Goal: Task Accomplishment & Management: Manage account settings

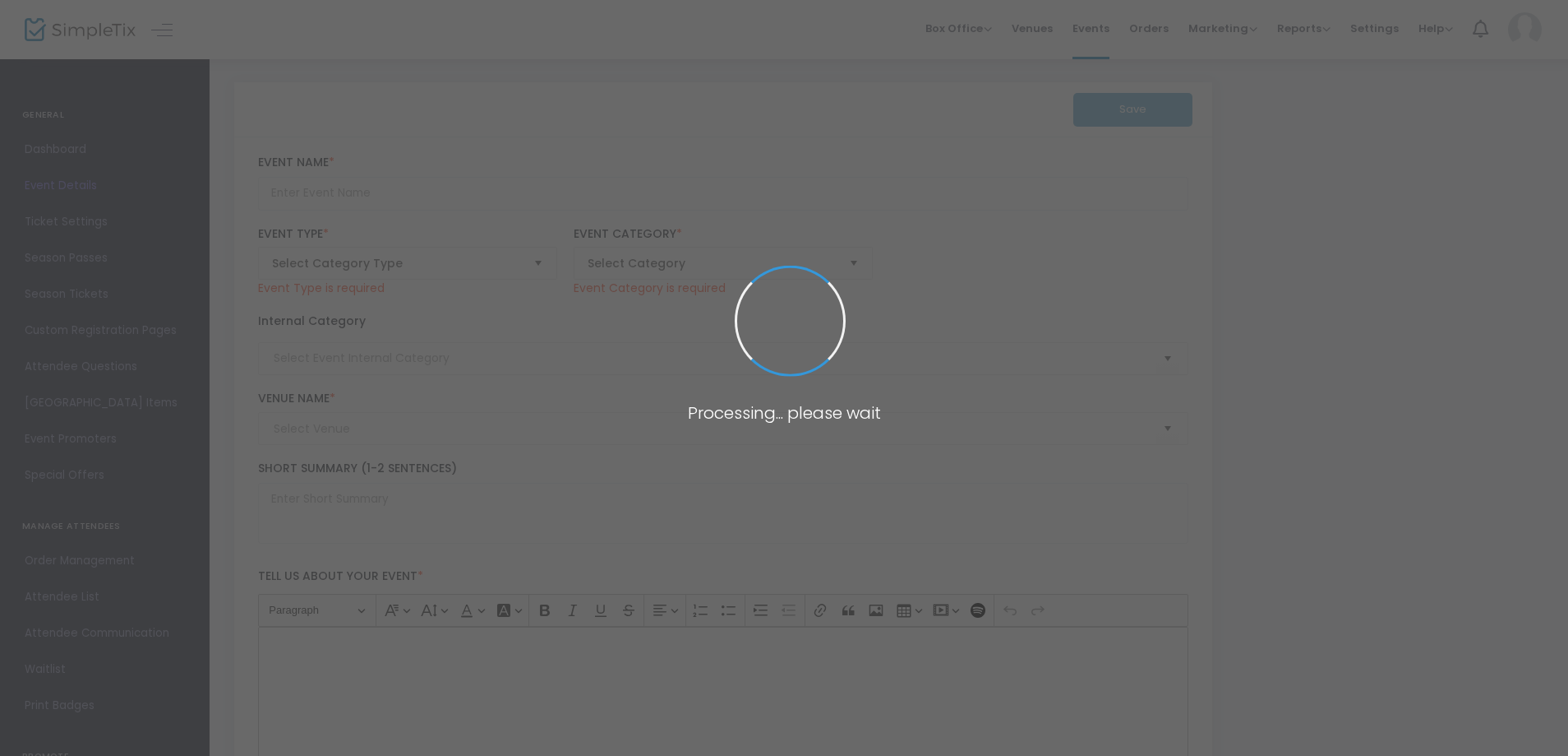
type input "Pollywog Station Lavender Farm Tour Ticket"
type textarea "Embark on a sensory journey through our enchanting lavender farm nestled in the…"
type input "Buy Tickets"
type input "Pollywog Station [GEOGRAPHIC_DATA]"
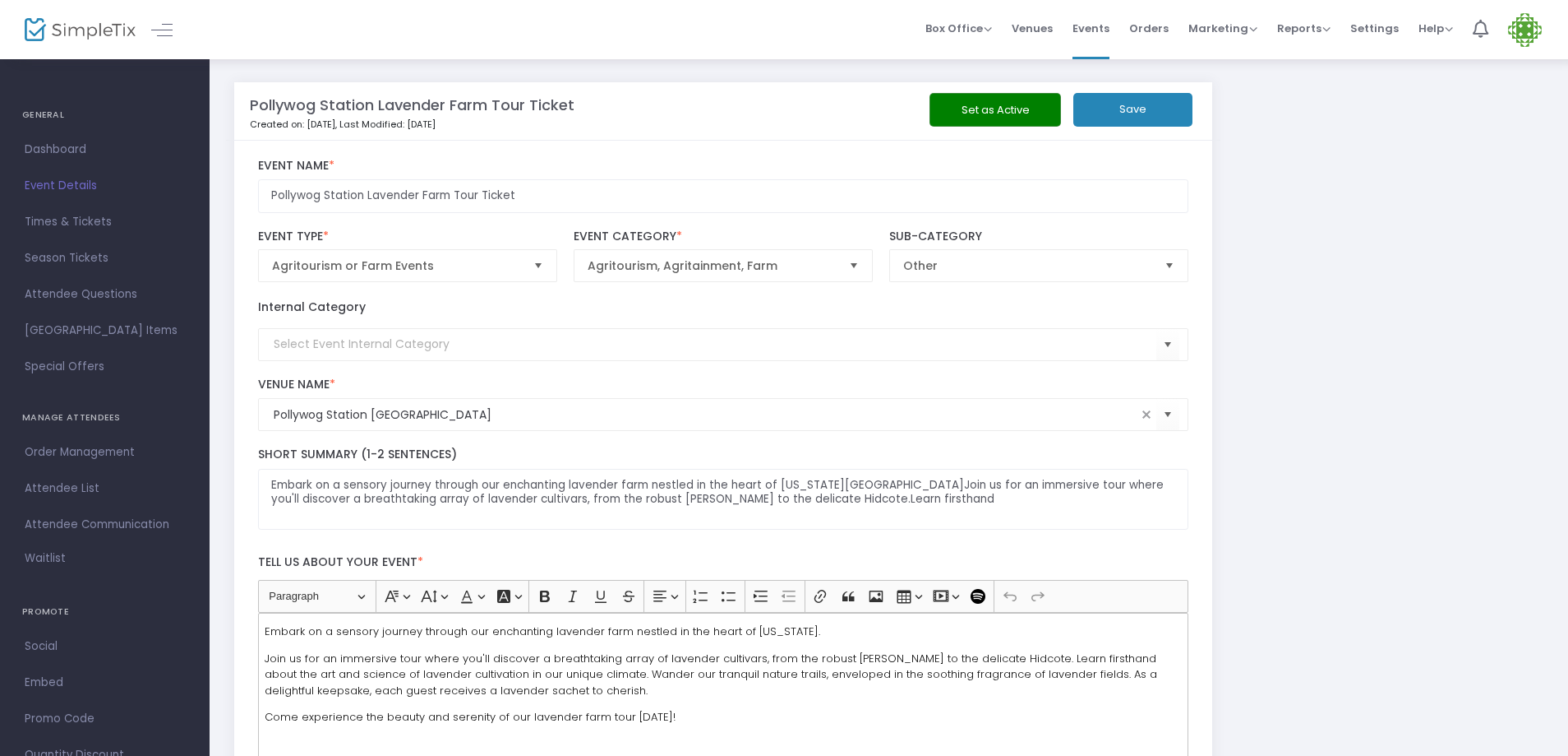
click at [74, 187] on span "Event Details" at bounding box center [104, 186] width 160 height 22
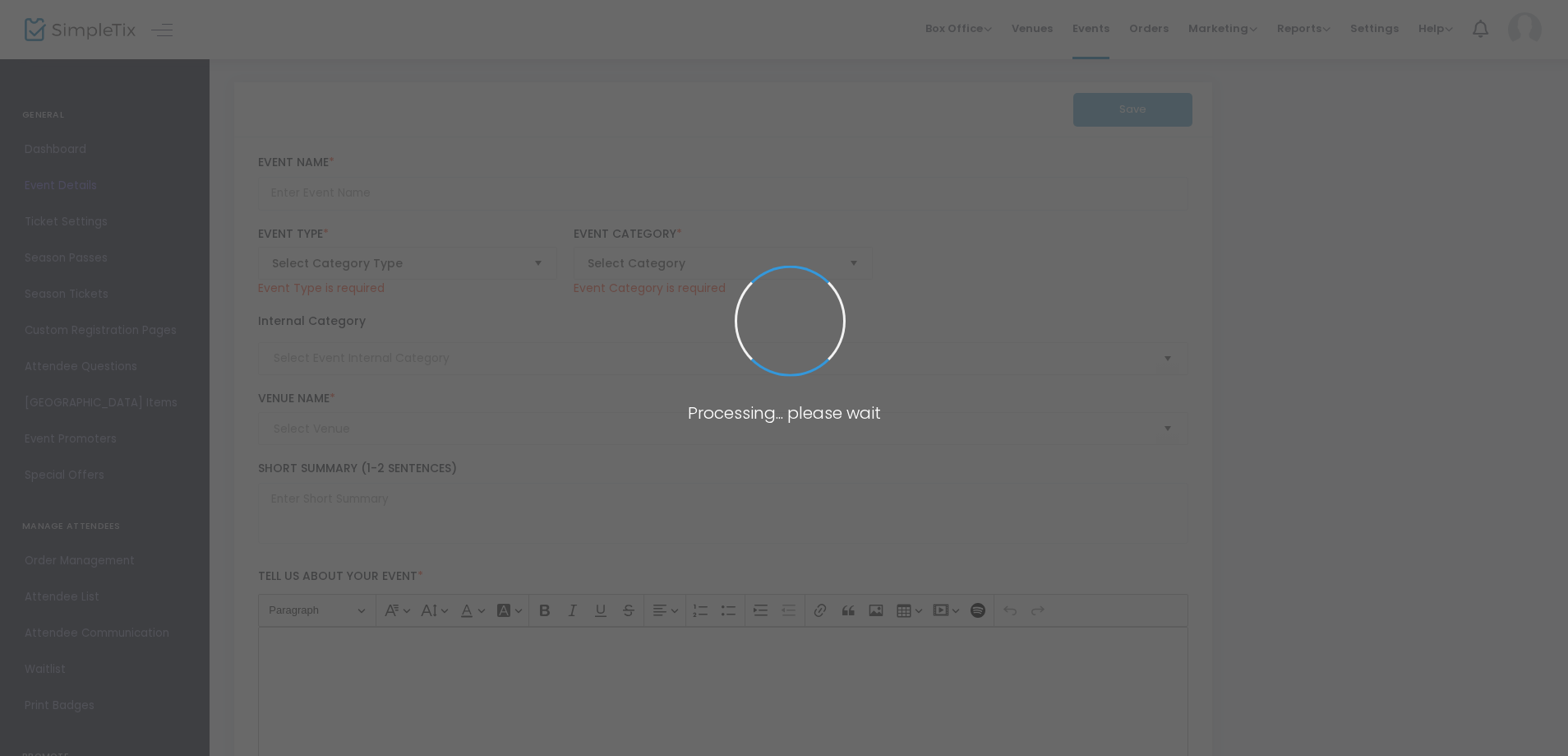
type input "Pollywog Station Lavender Farm Tour Ticket"
type textarea "Embark on a sensory journey through our enchanting lavender farm nestled in the…"
type input "Buy Tickets"
type input "Pollywog Station [GEOGRAPHIC_DATA]"
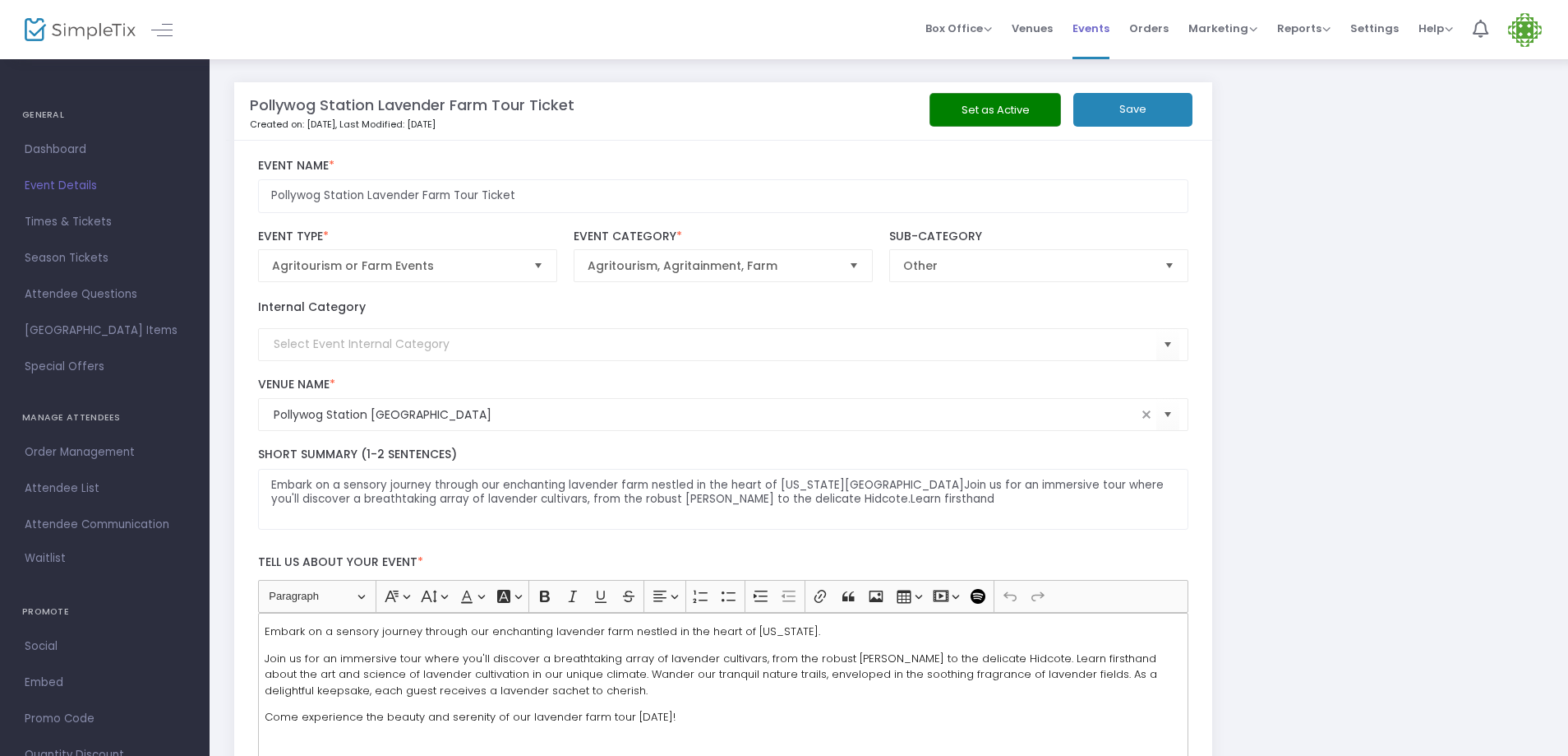
click at [1103, 26] on span "Events" at bounding box center [1091, 28] width 37 height 42
